Goal: Task Accomplishment & Management: Use online tool/utility

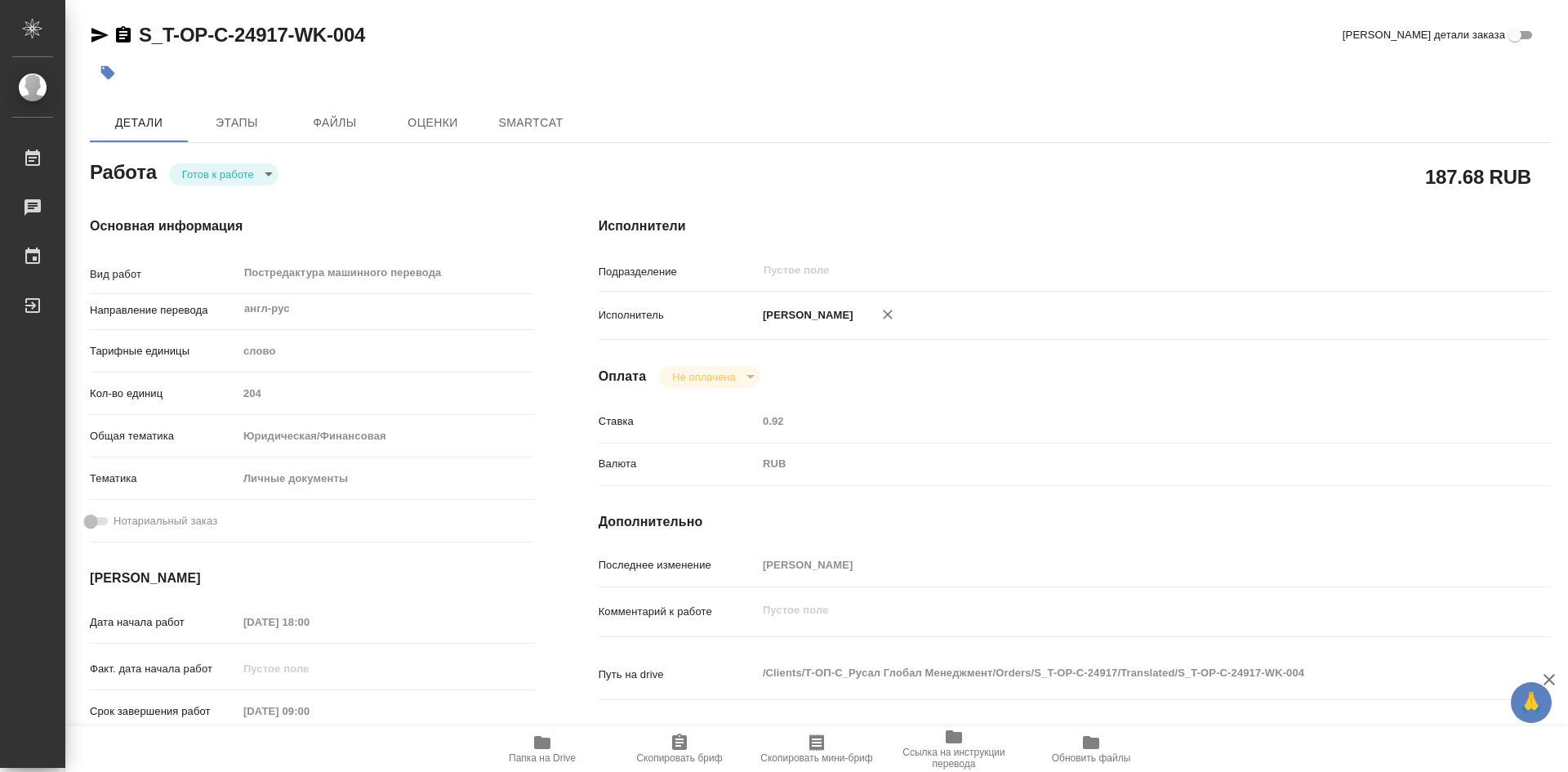
type textarea "x"
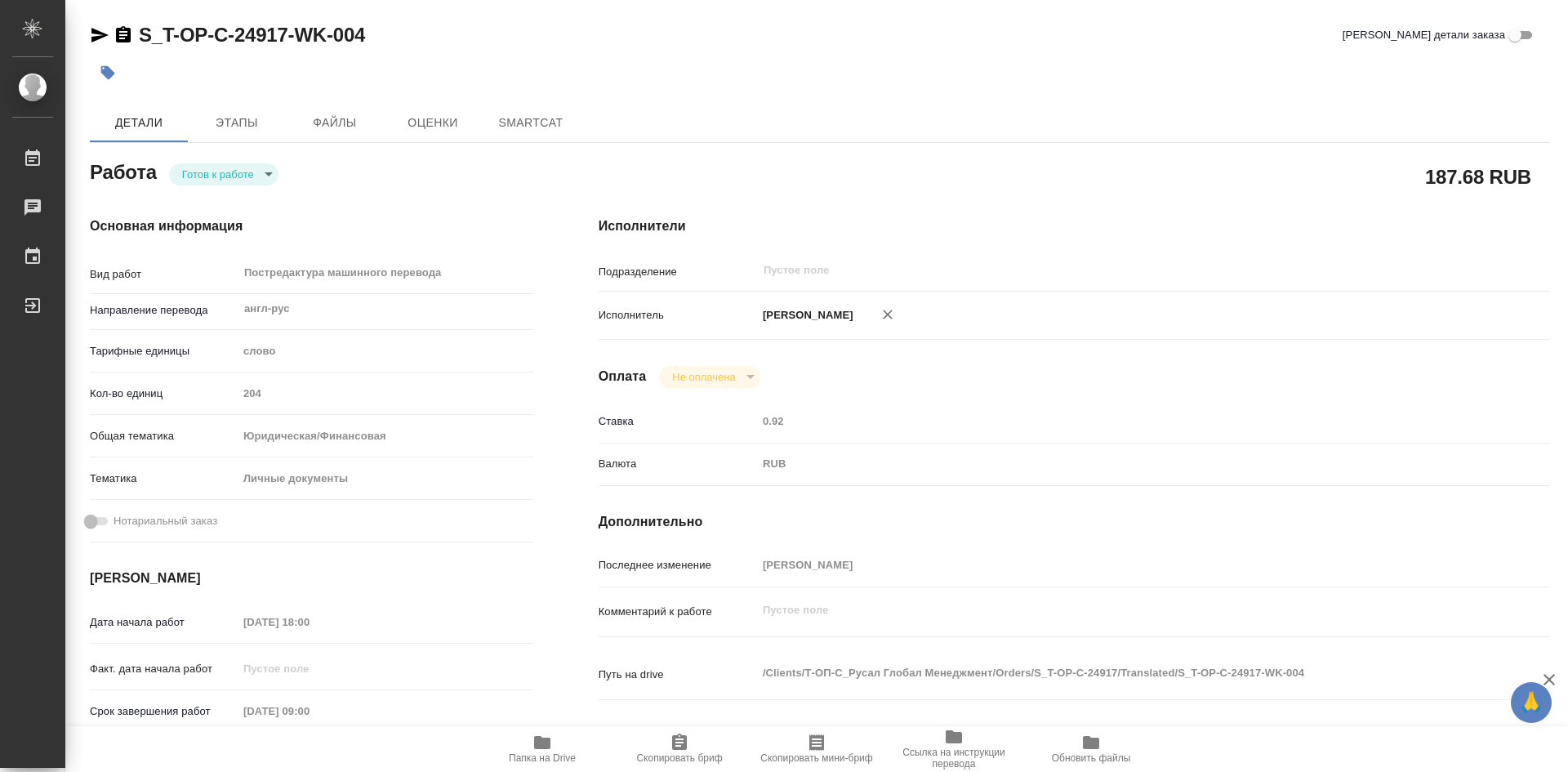
type textarea "x"
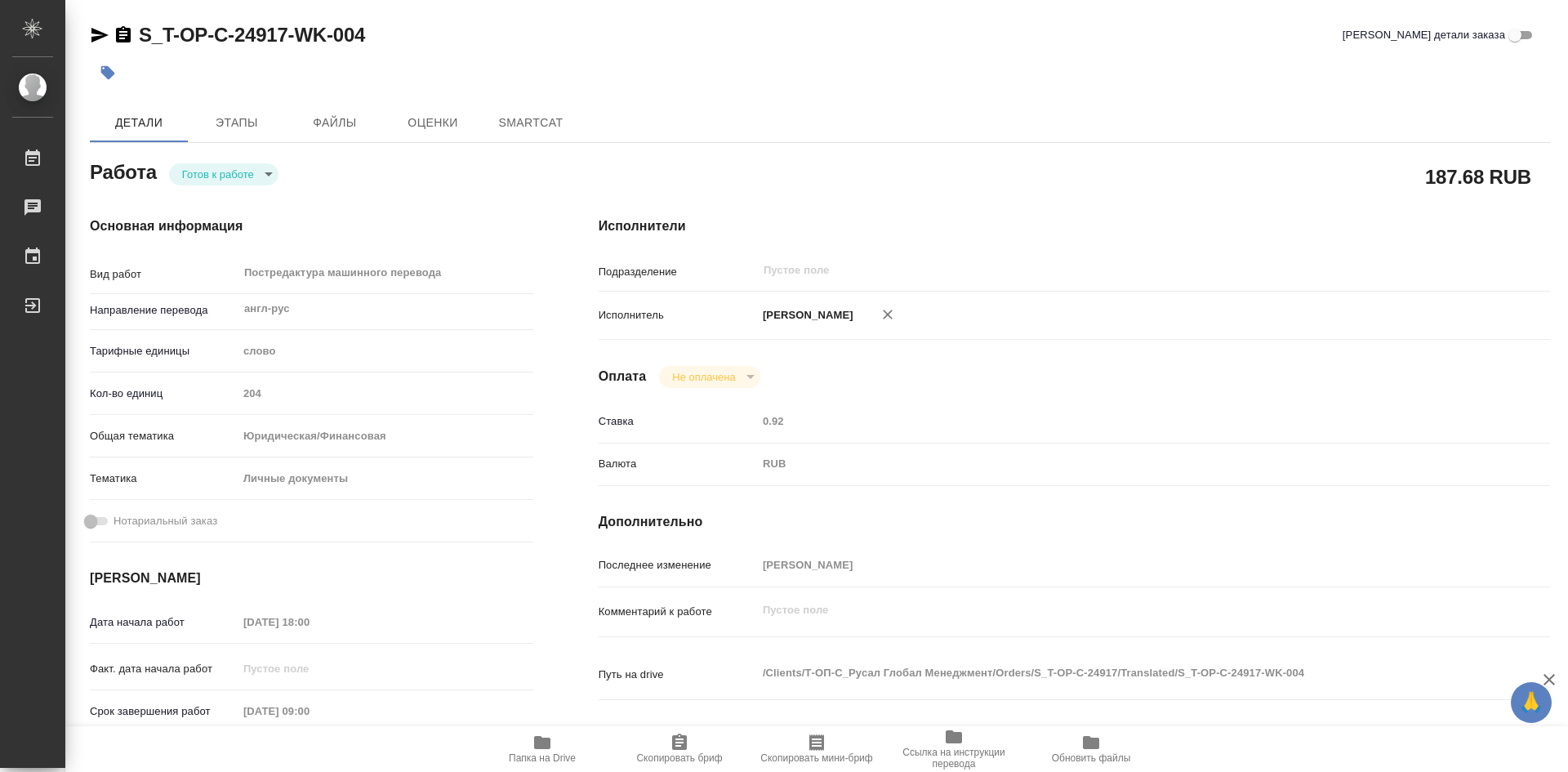
type textarea "x"
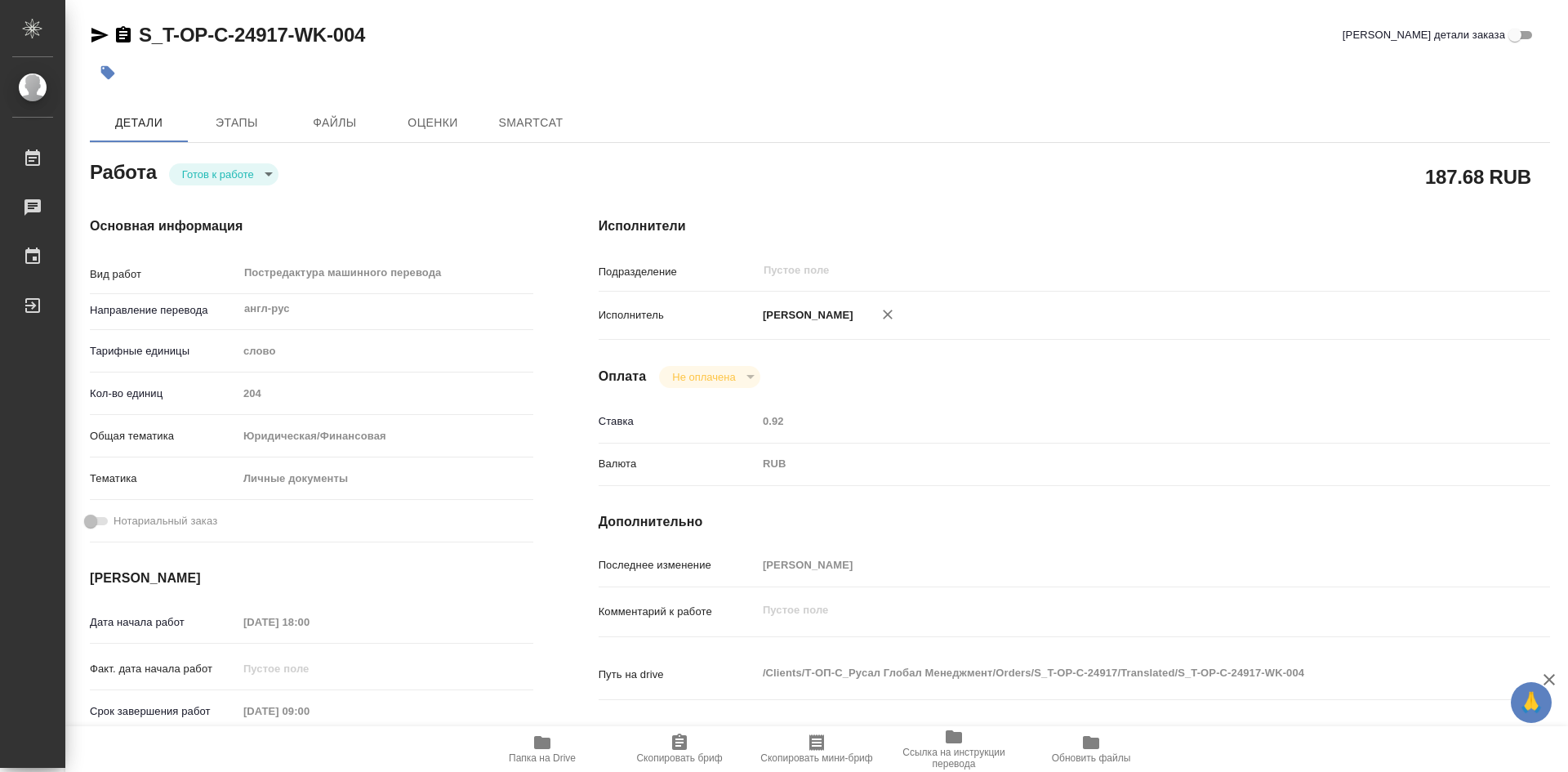
type textarea "x"
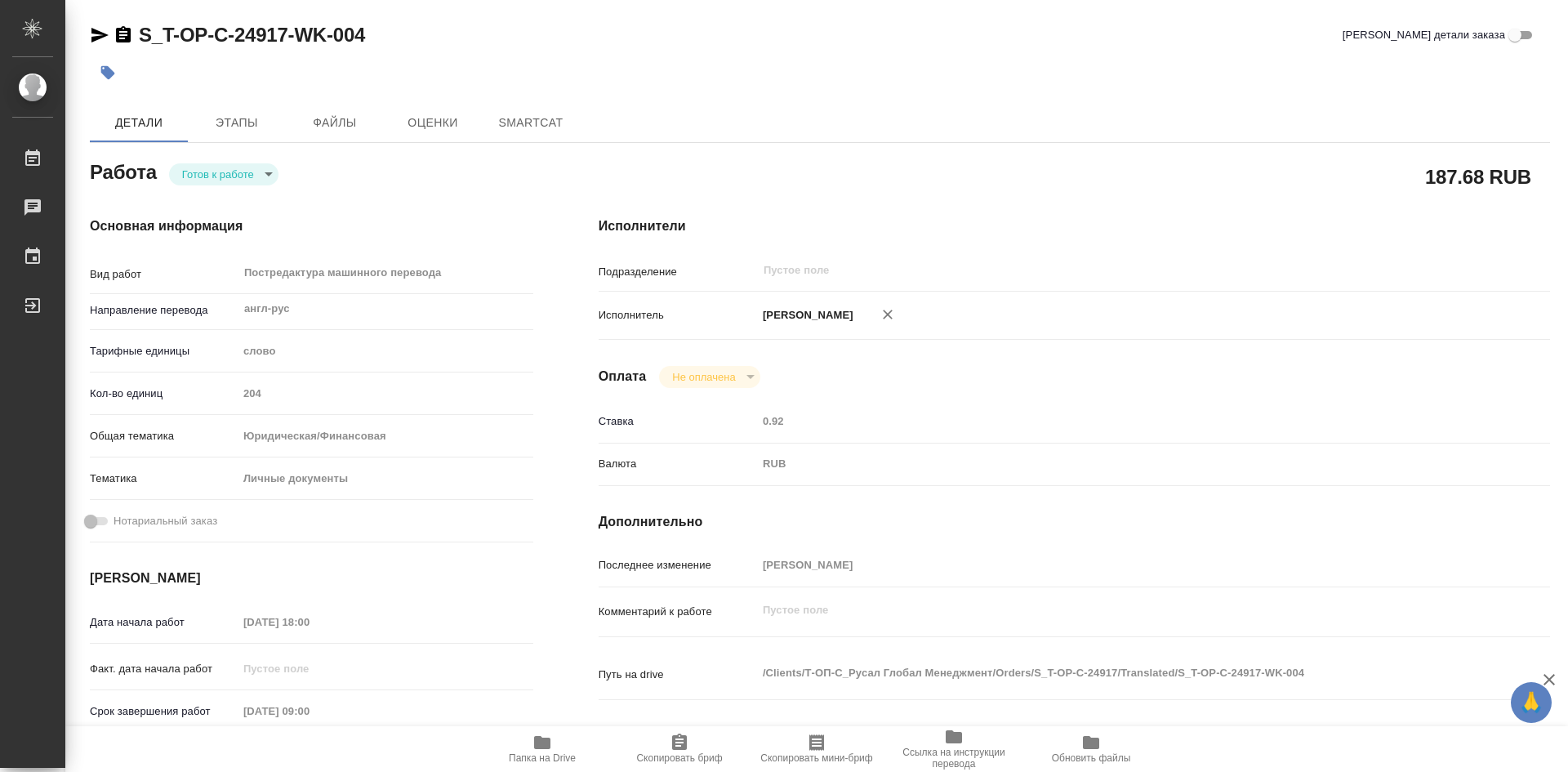
type textarea "x"
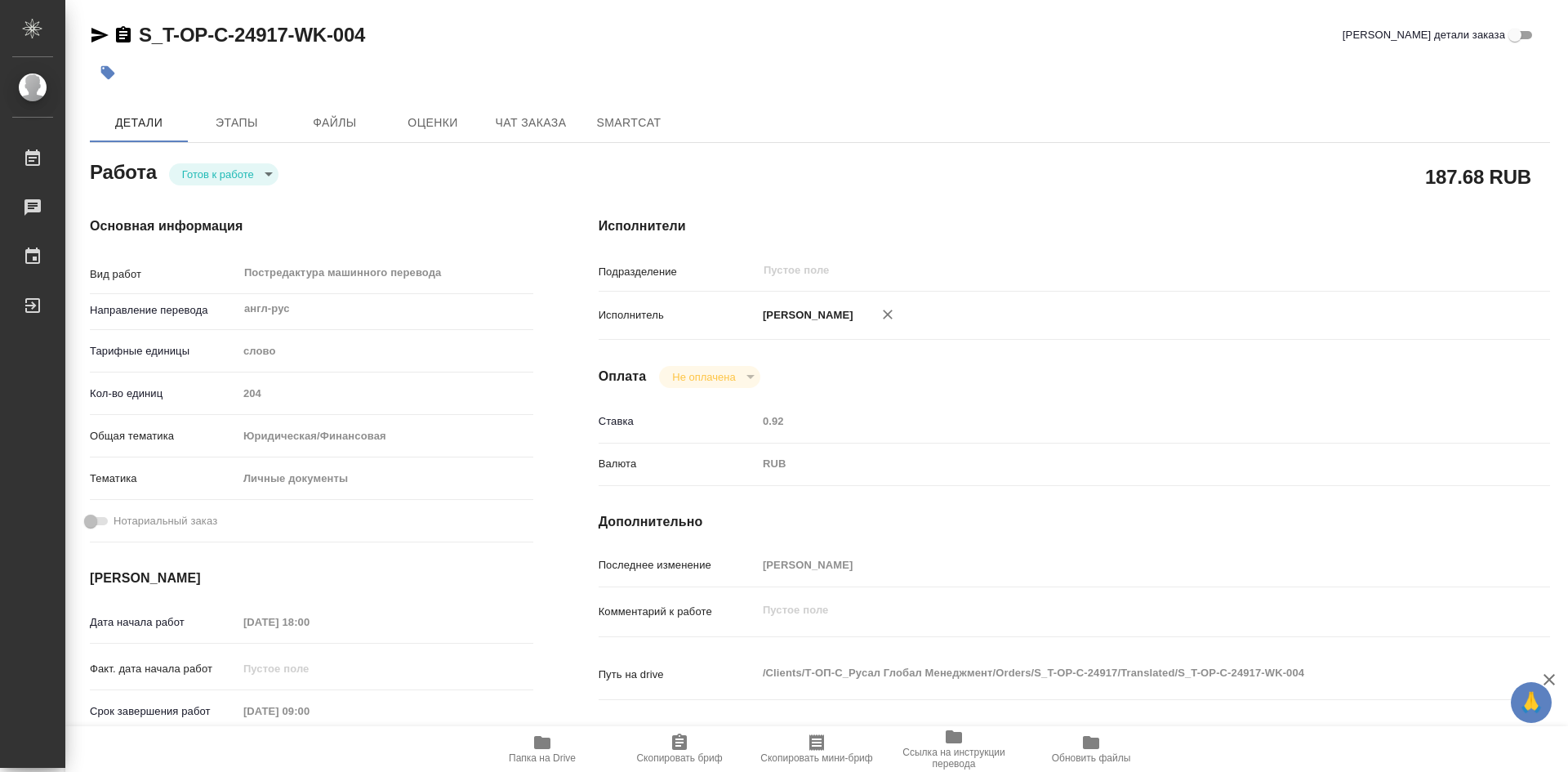
type textarea "x"
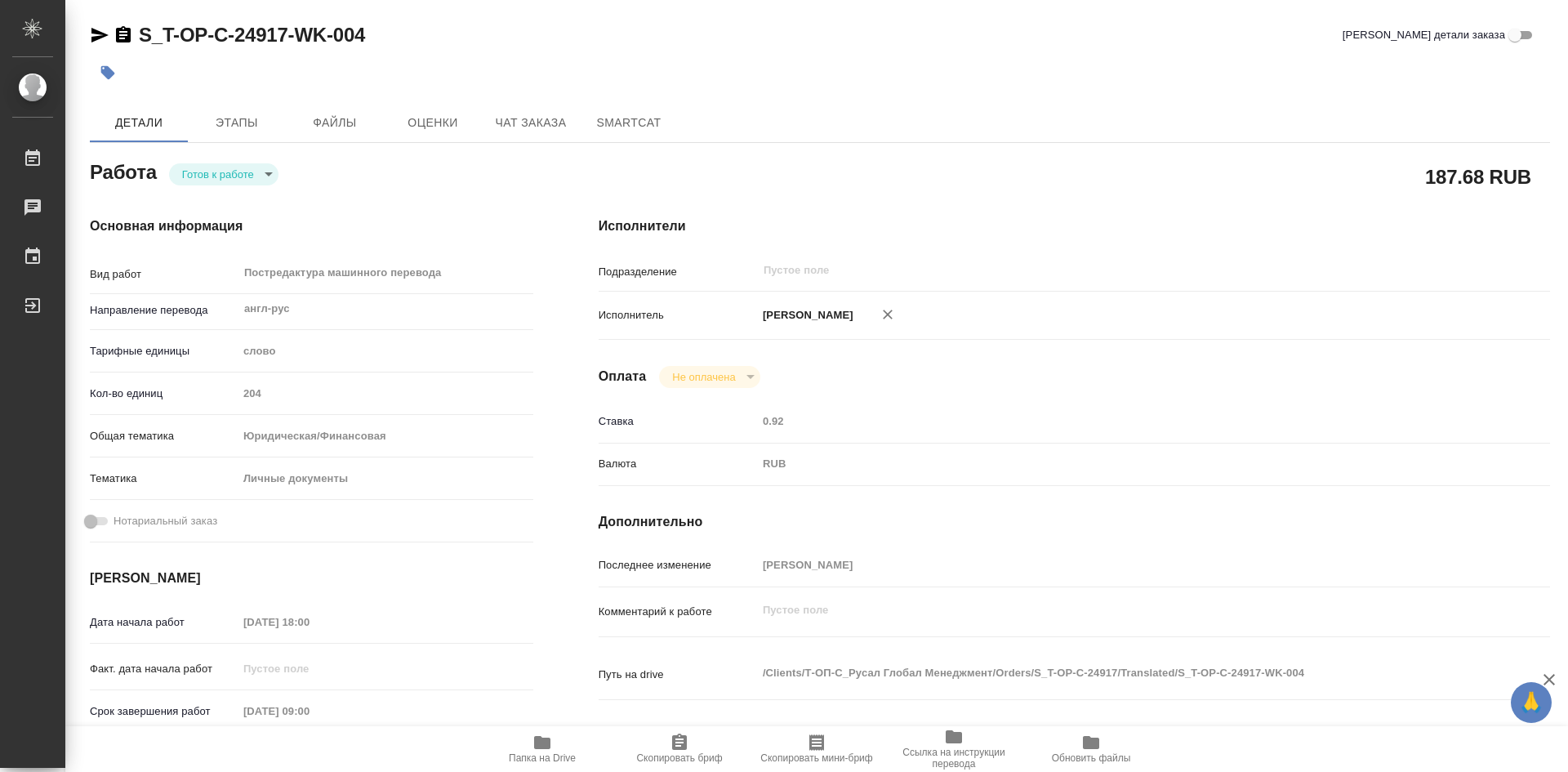
type textarea "x"
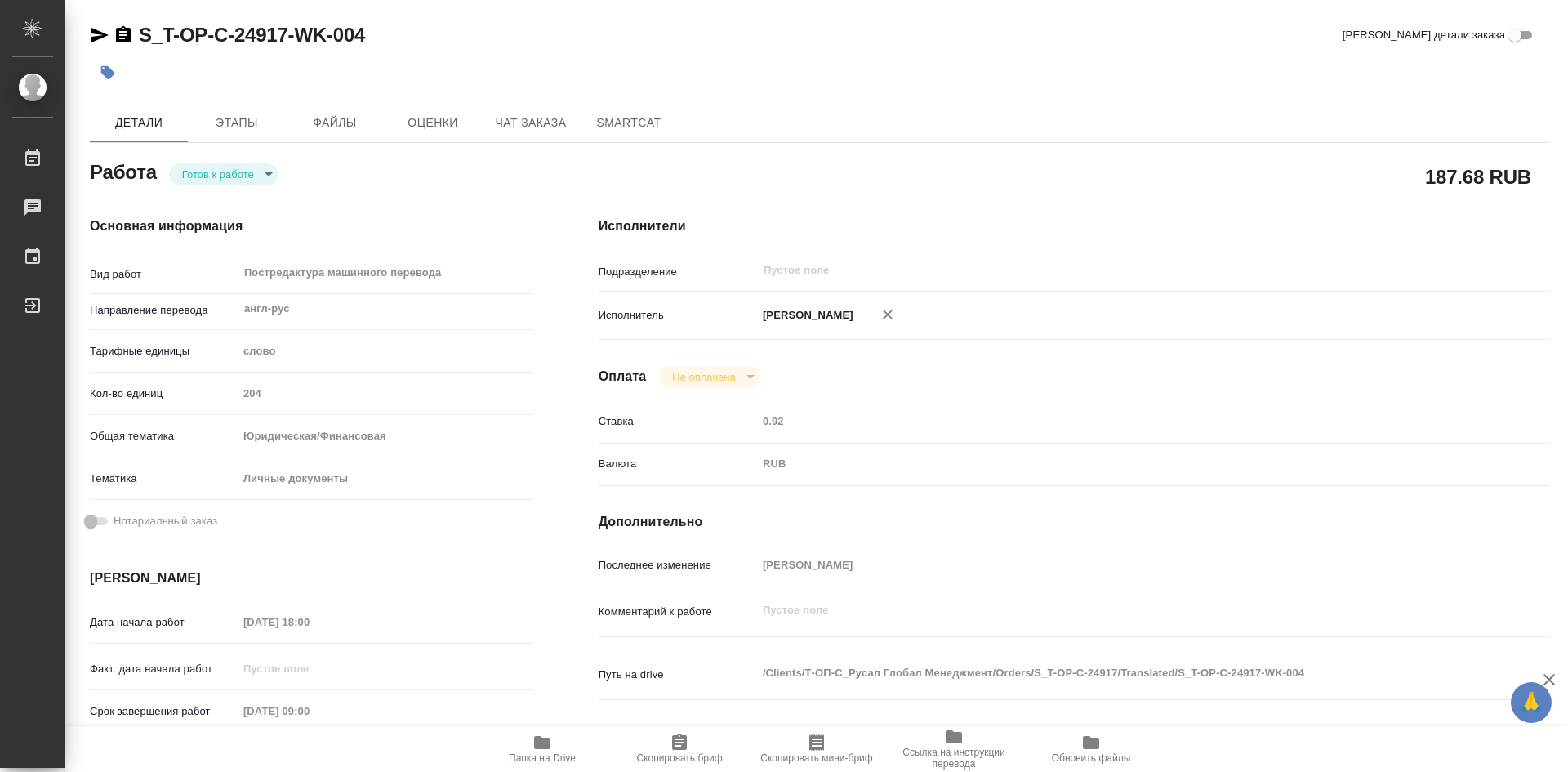
click at [547, 741] on icon "button" at bounding box center [542, 742] width 16 height 13
type textarea "x"
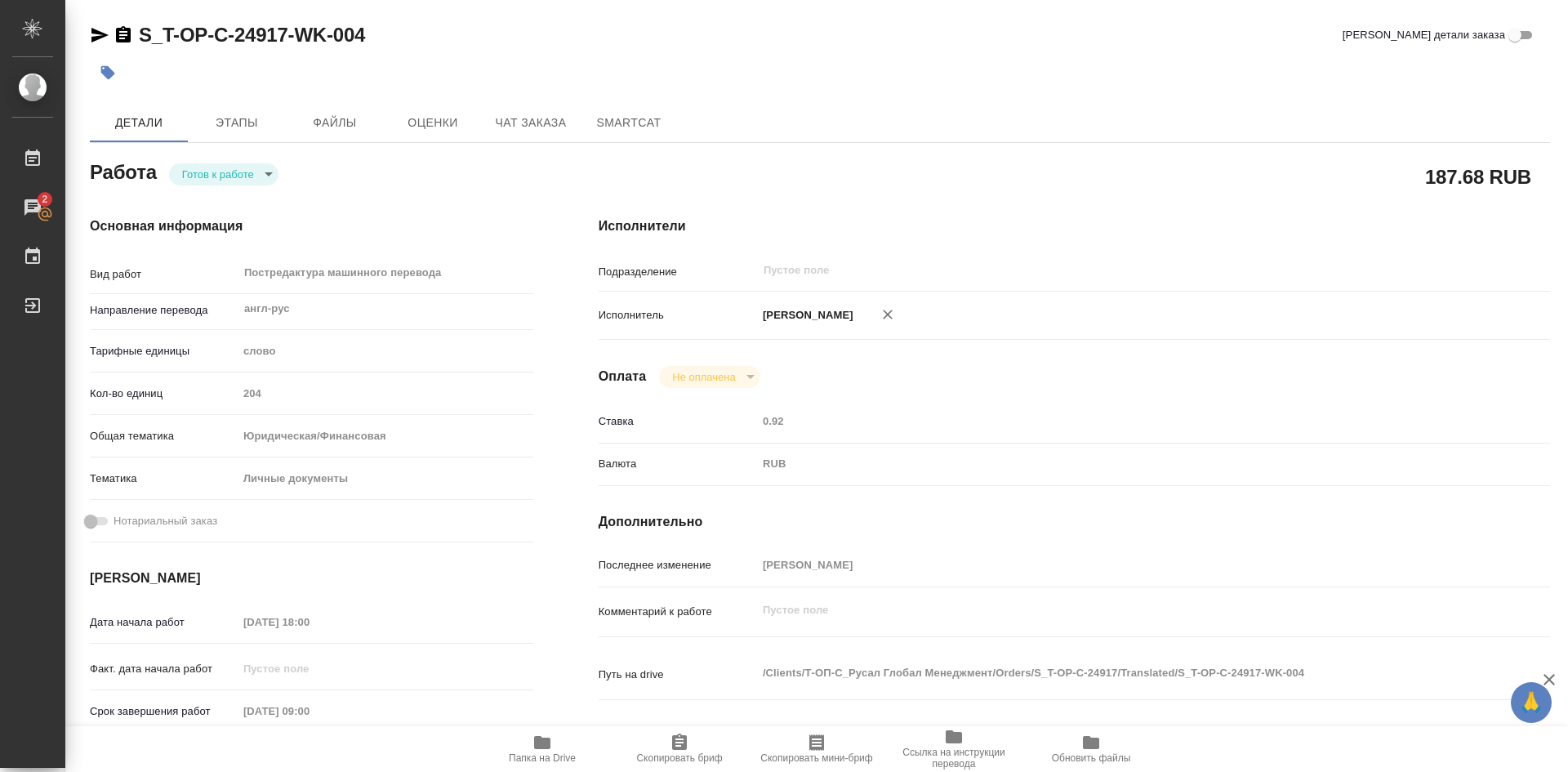
type textarea "x"
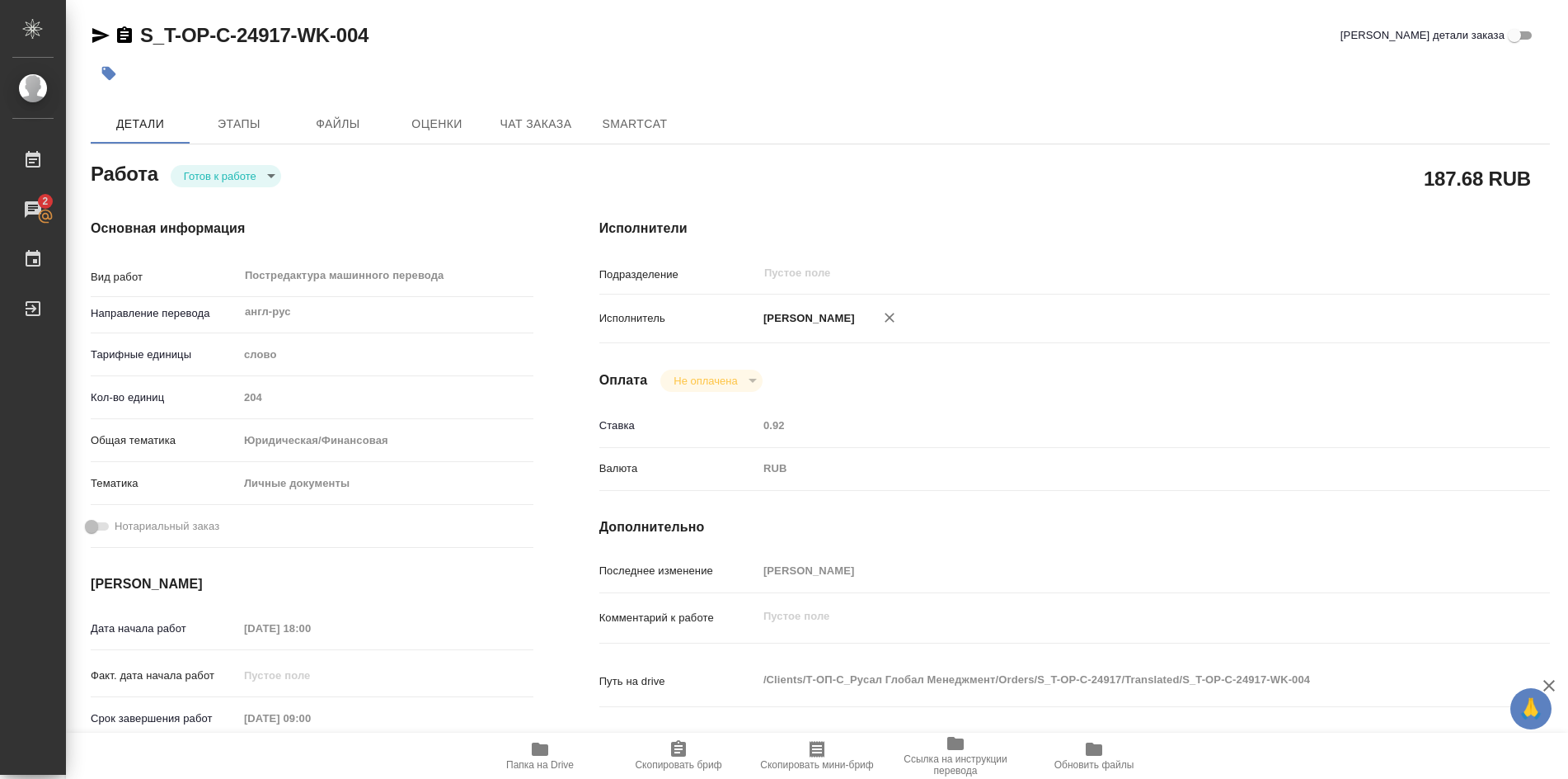
type textarea "x"
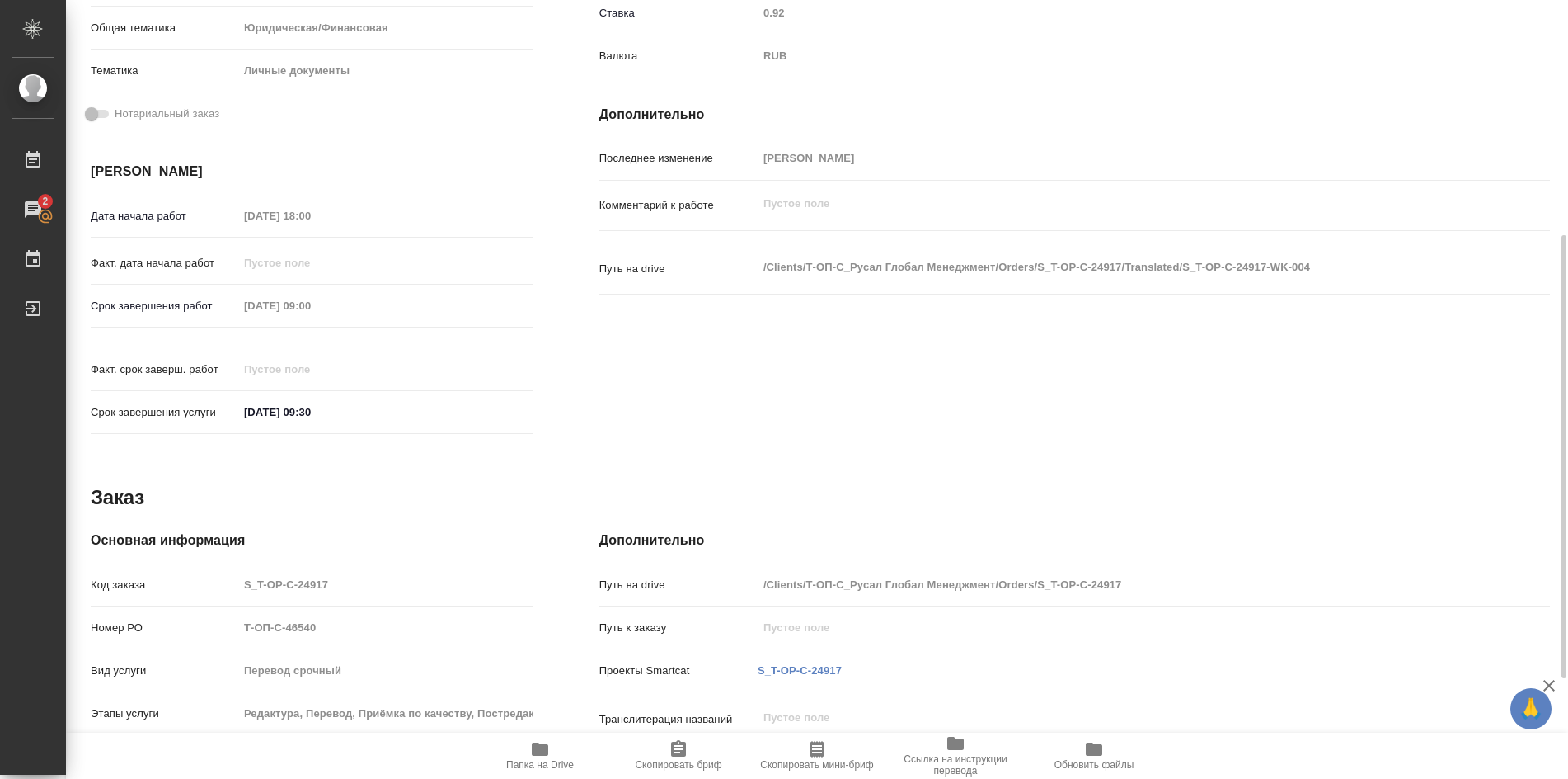
scroll to position [589, 0]
